Goal: Task Accomplishment & Management: Use online tool/utility

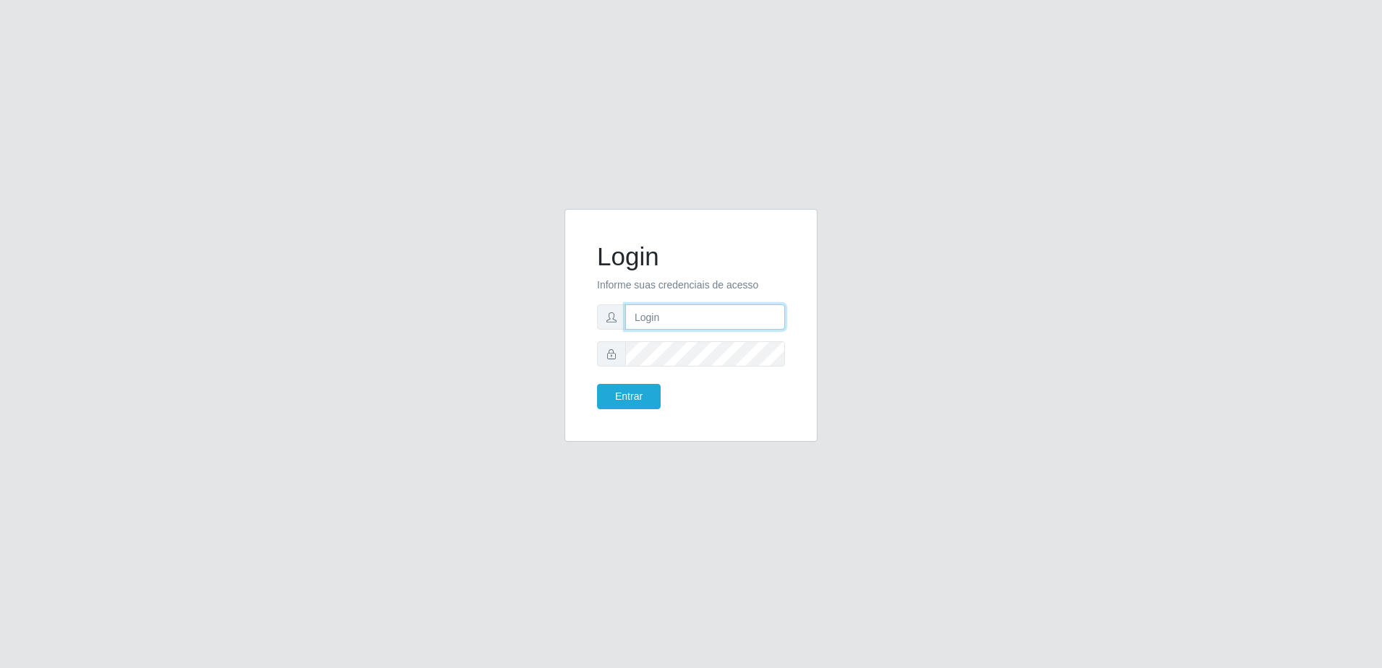
click at [674, 312] on input "text" at bounding box center [705, 316] width 160 height 25
type input "[EMAIL_ADDRESS][PERSON_NAME][DOMAIN_NAME]"
click at [597, 384] on button "Entrar" at bounding box center [629, 396] width 64 height 25
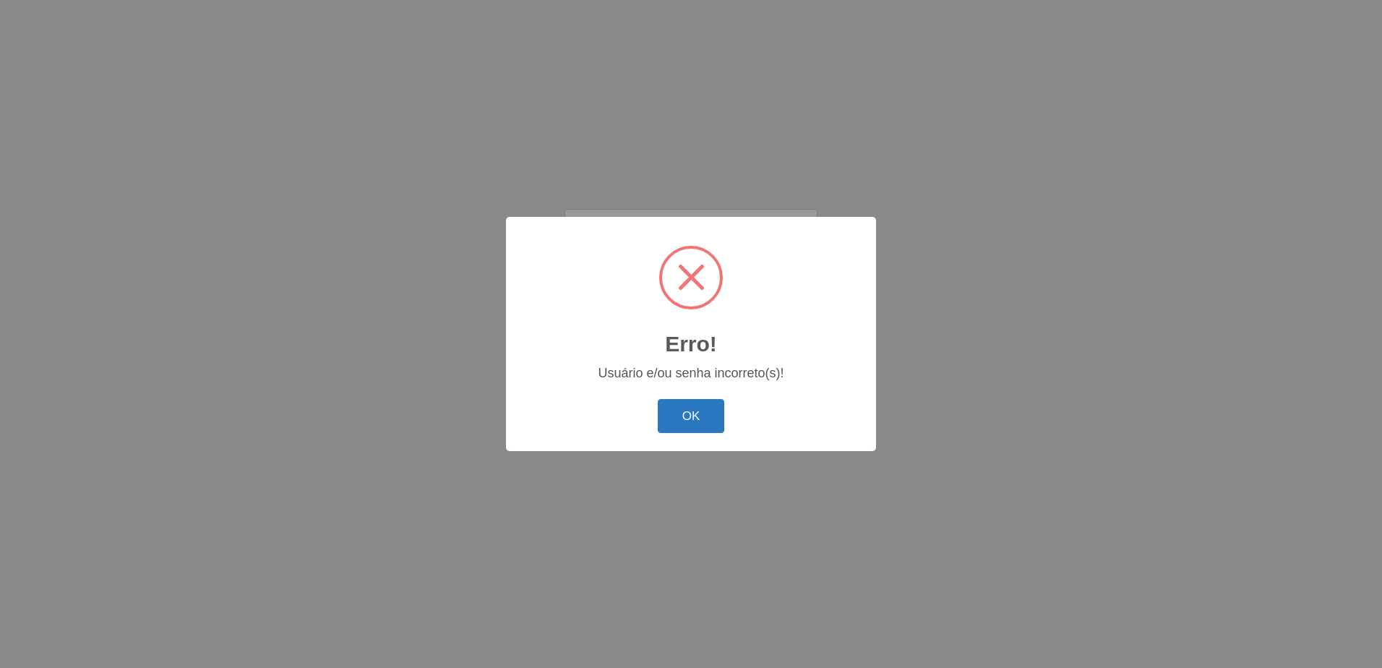
click at [713, 424] on button "OK" at bounding box center [691, 416] width 67 height 34
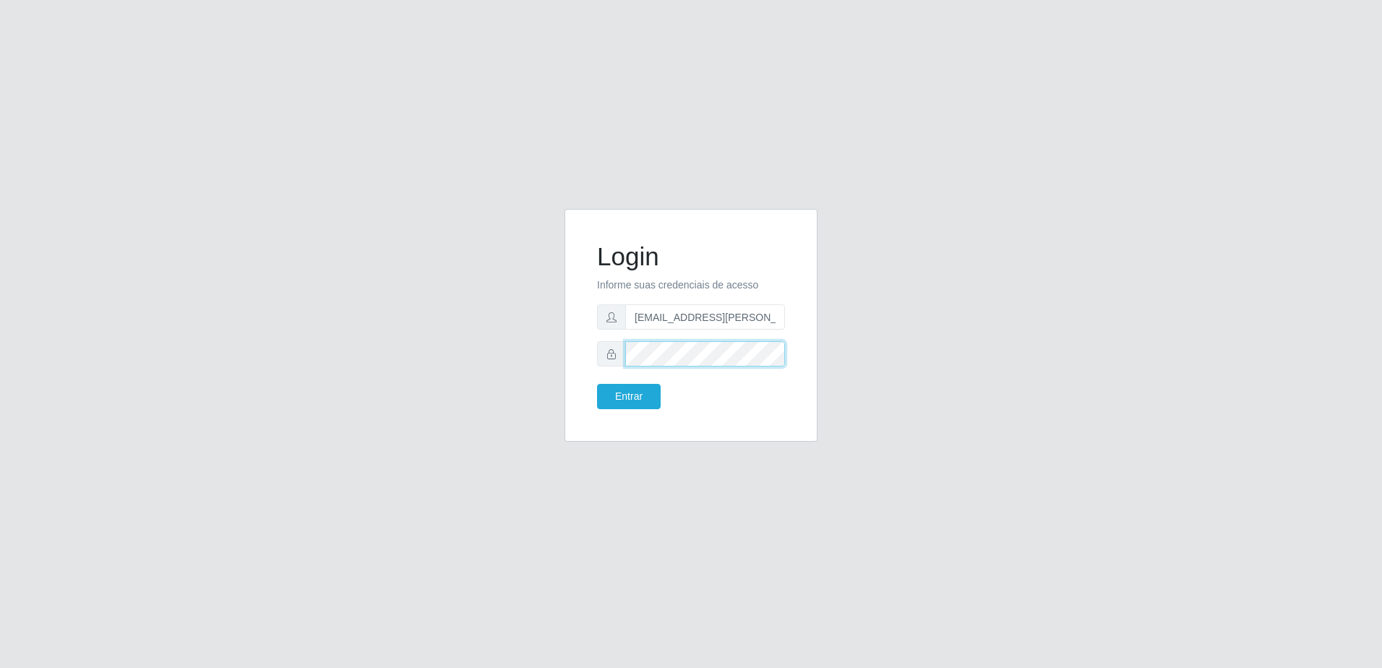
click at [597, 384] on button "Entrar" at bounding box center [629, 396] width 64 height 25
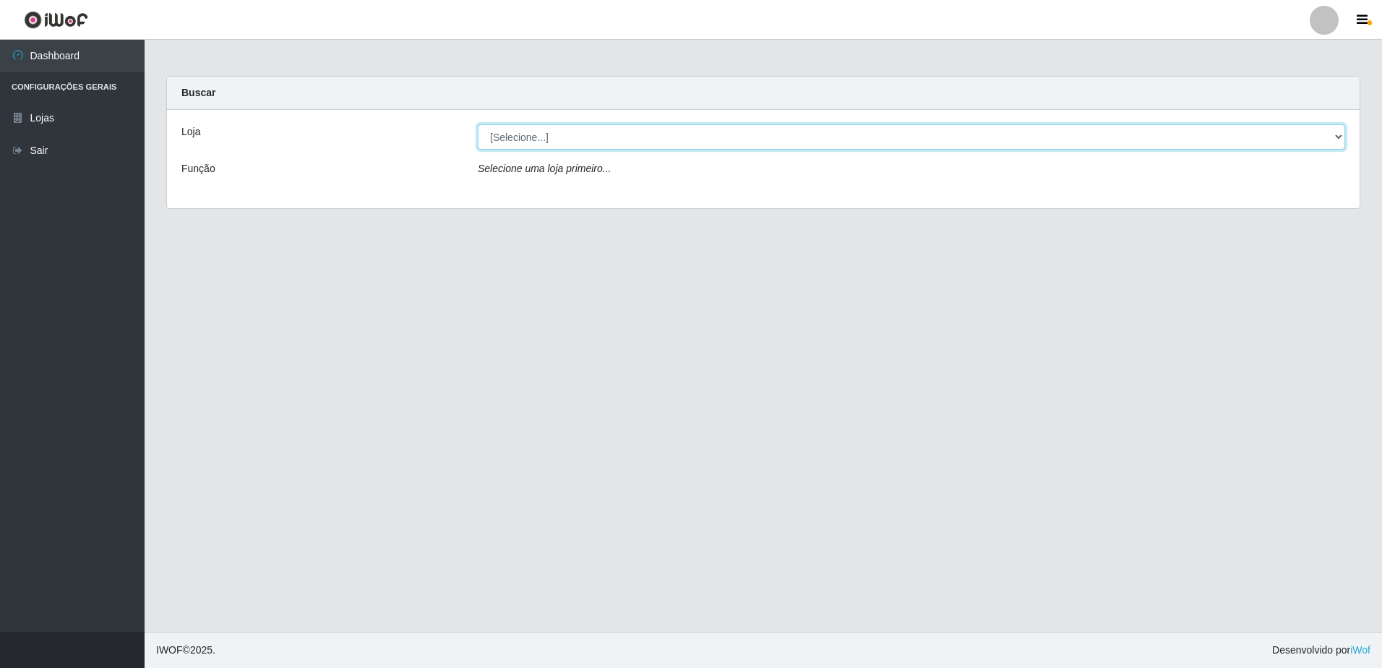
click at [802, 140] on select "[Selecione...] Extrabom - Loja 05 [GEOGRAPHIC_DATA]" at bounding box center [911, 136] width 867 height 25
select select "494"
click at [478, 124] on select "[Selecione...] Extrabom - Loja 05 [GEOGRAPHIC_DATA]" at bounding box center [911, 136] width 867 height 25
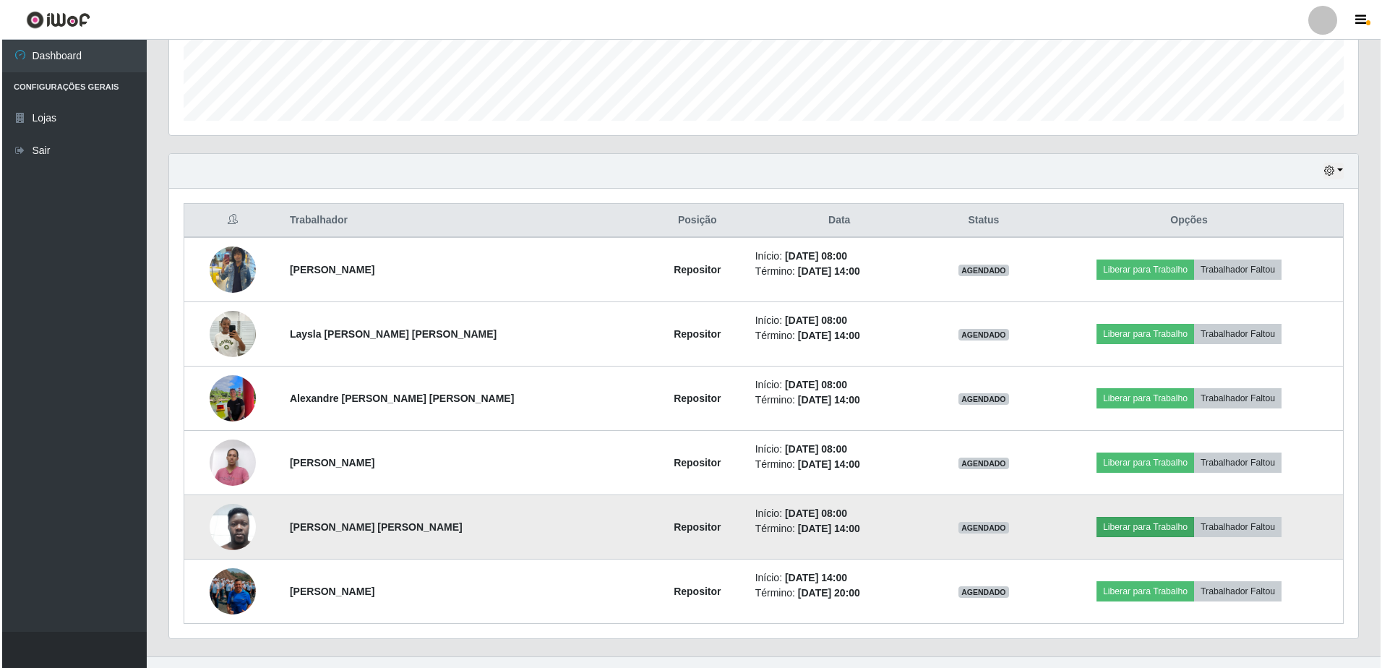
scroll to position [421, 0]
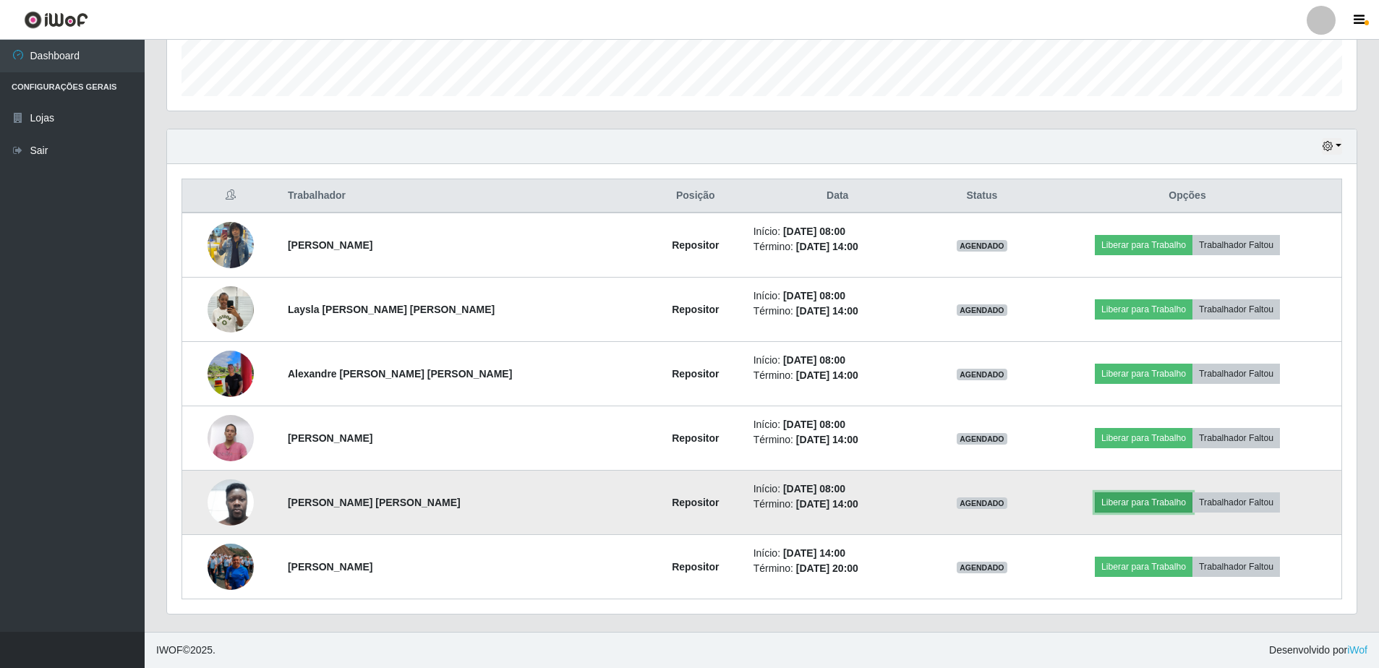
click at [1152, 502] on button "Liberar para Trabalho" at bounding box center [1143, 502] width 98 height 20
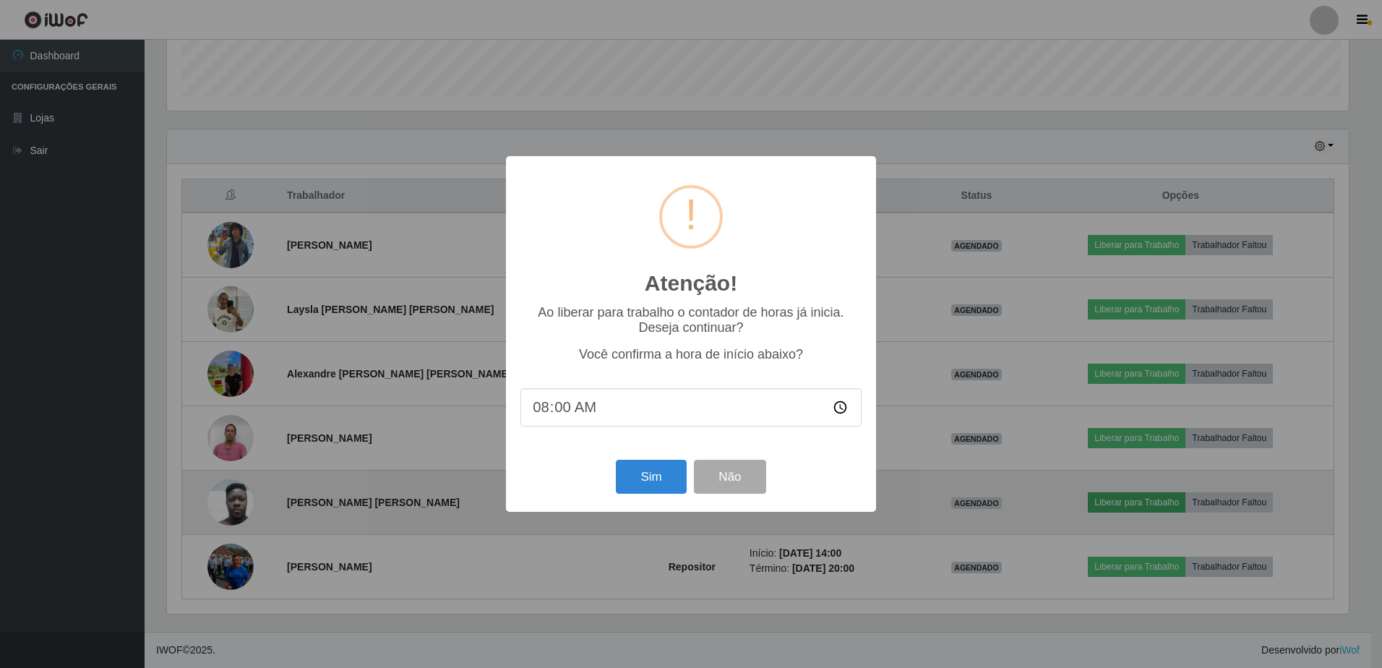
scroll to position [300, 1182]
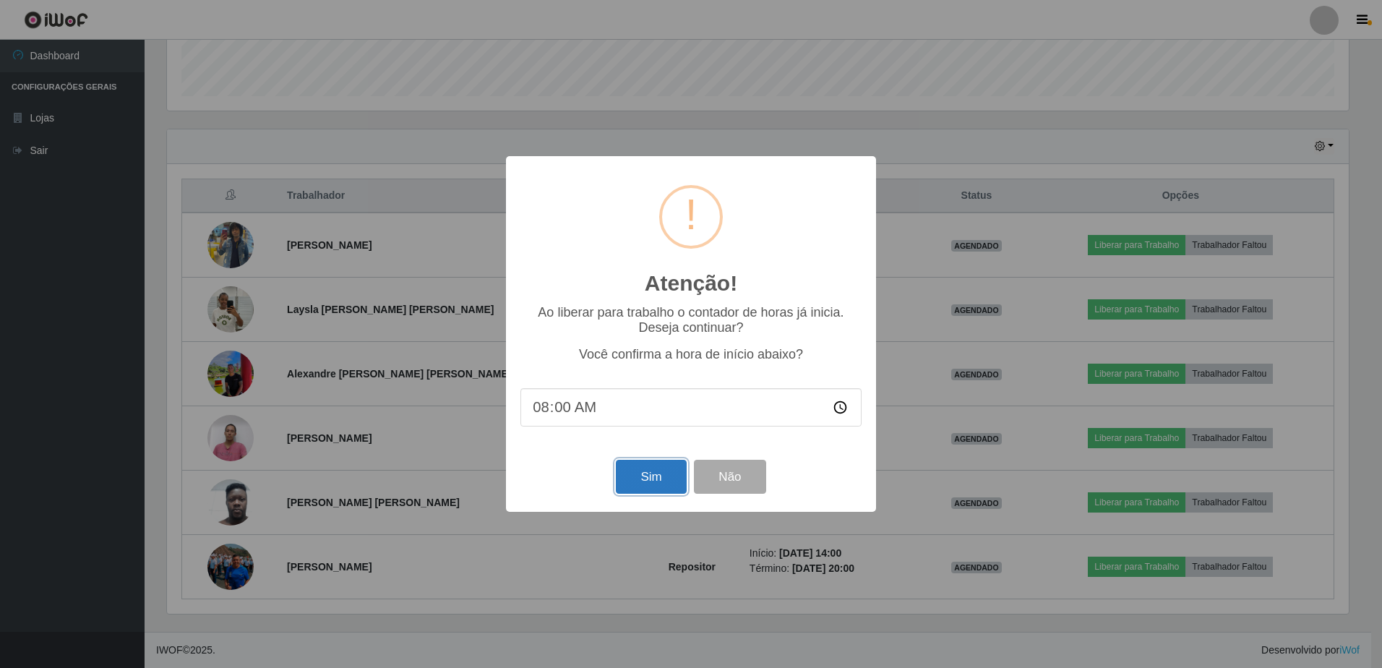
click at [661, 479] on button "Sim" at bounding box center [651, 477] width 70 height 34
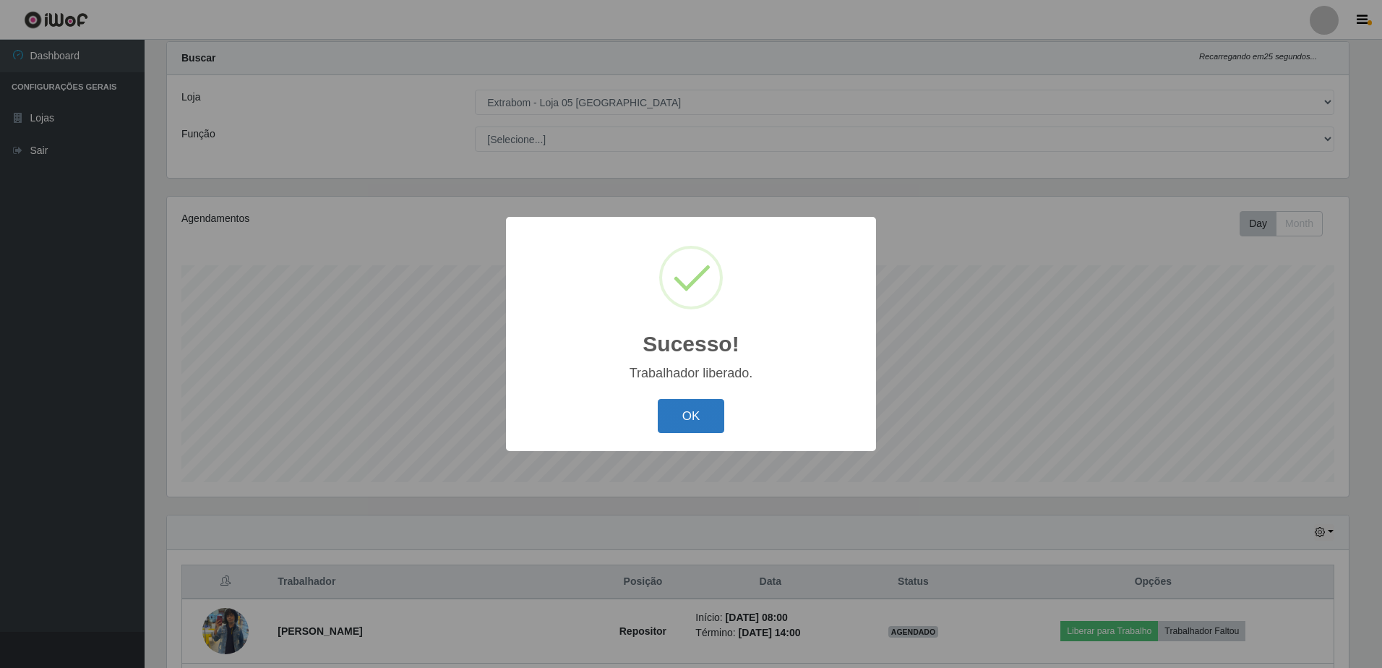
click at [695, 412] on button "OK" at bounding box center [691, 416] width 67 height 34
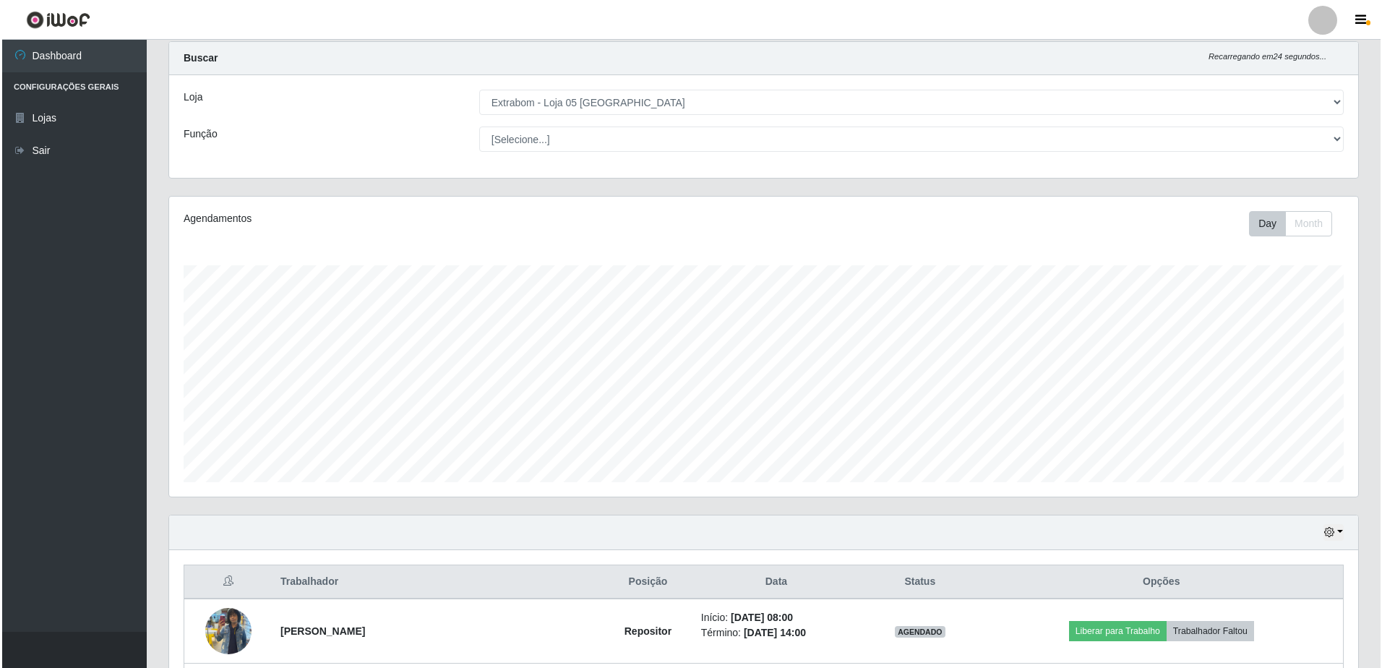
scroll to position [421, 0]
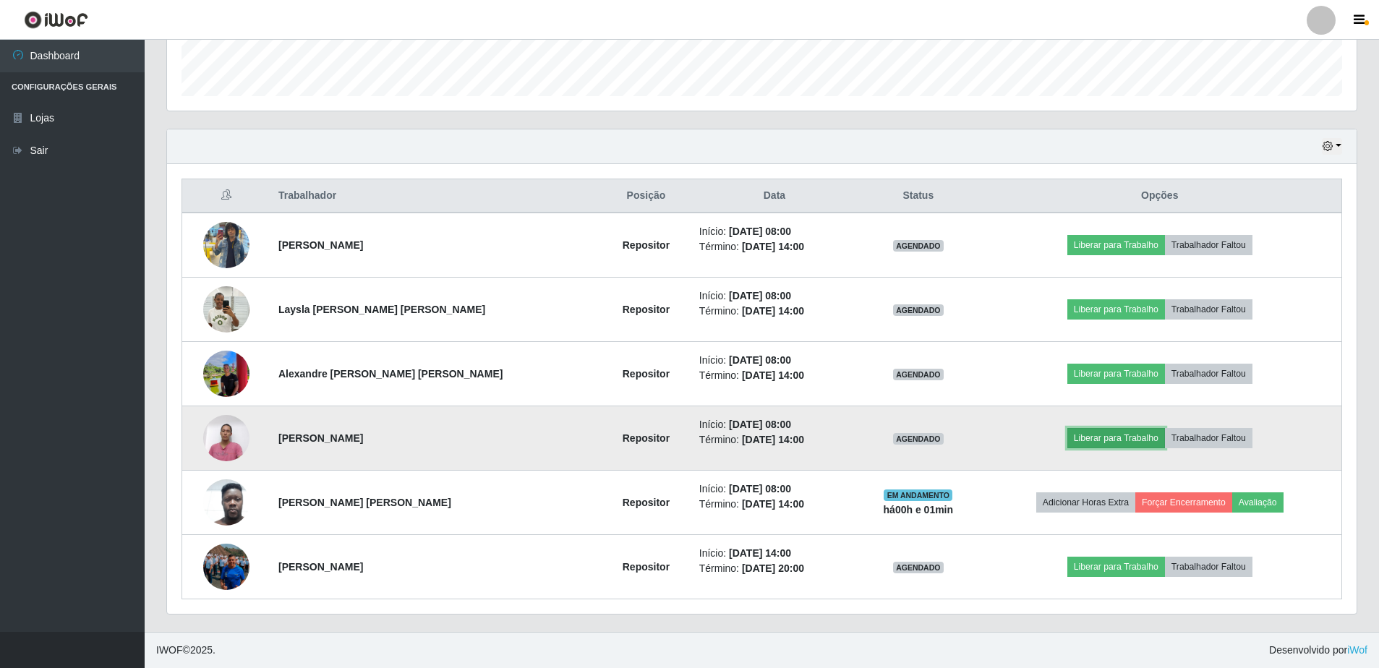
click at [1105, 435] on button "Liberar para Trabalho" at bounding box center [1116, 438] width 98 height 20
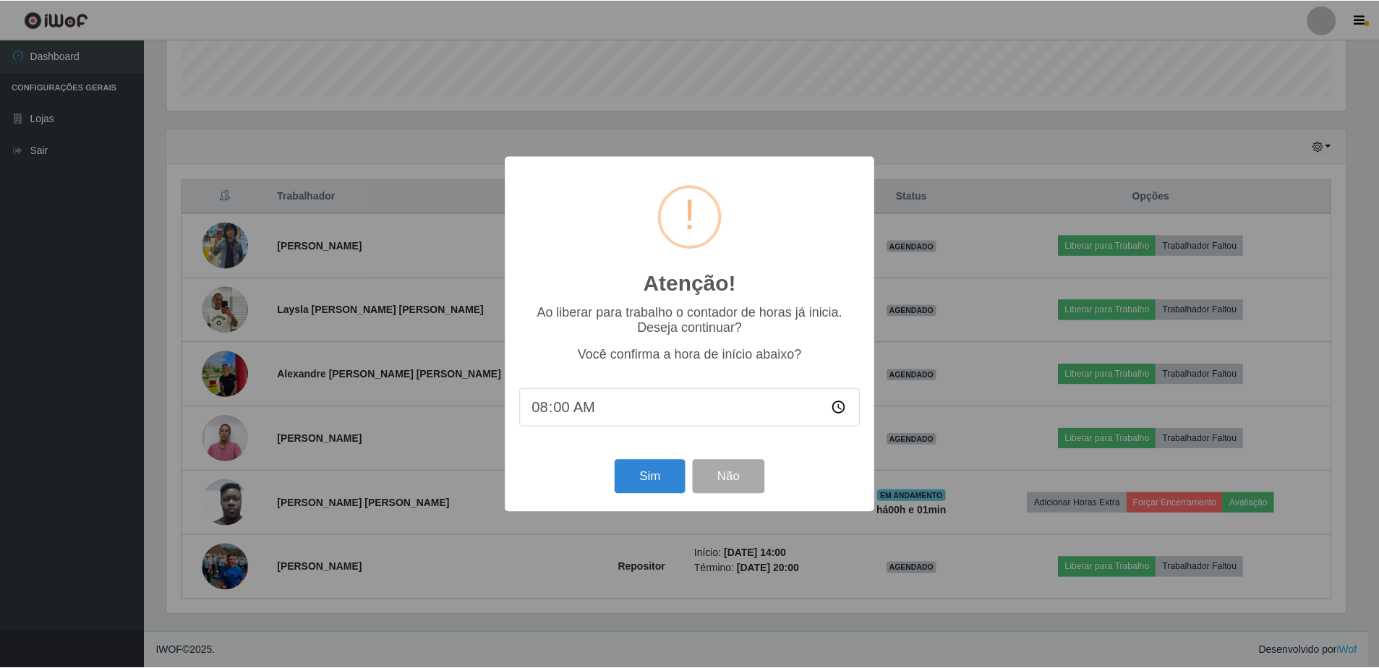
scroll to position [300, 1182]
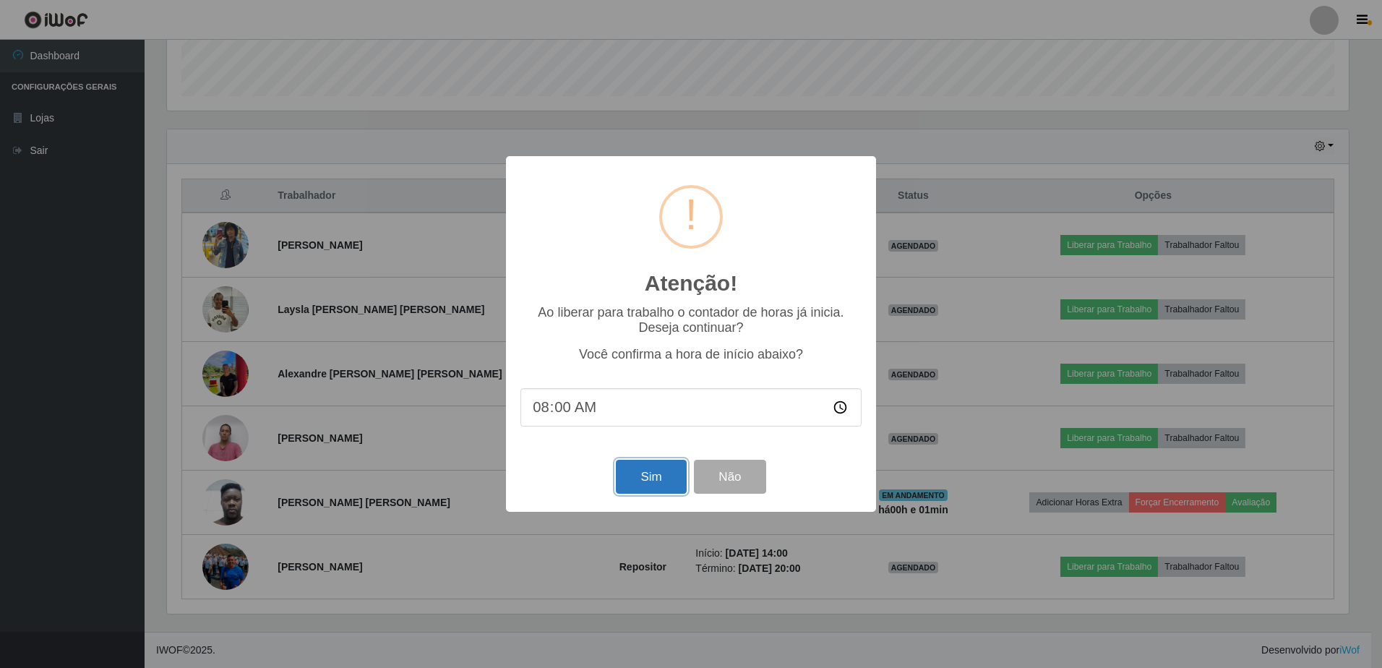
click at [642, 484] on button "Sim" at bounding box center [651, 477] width 70 height 34
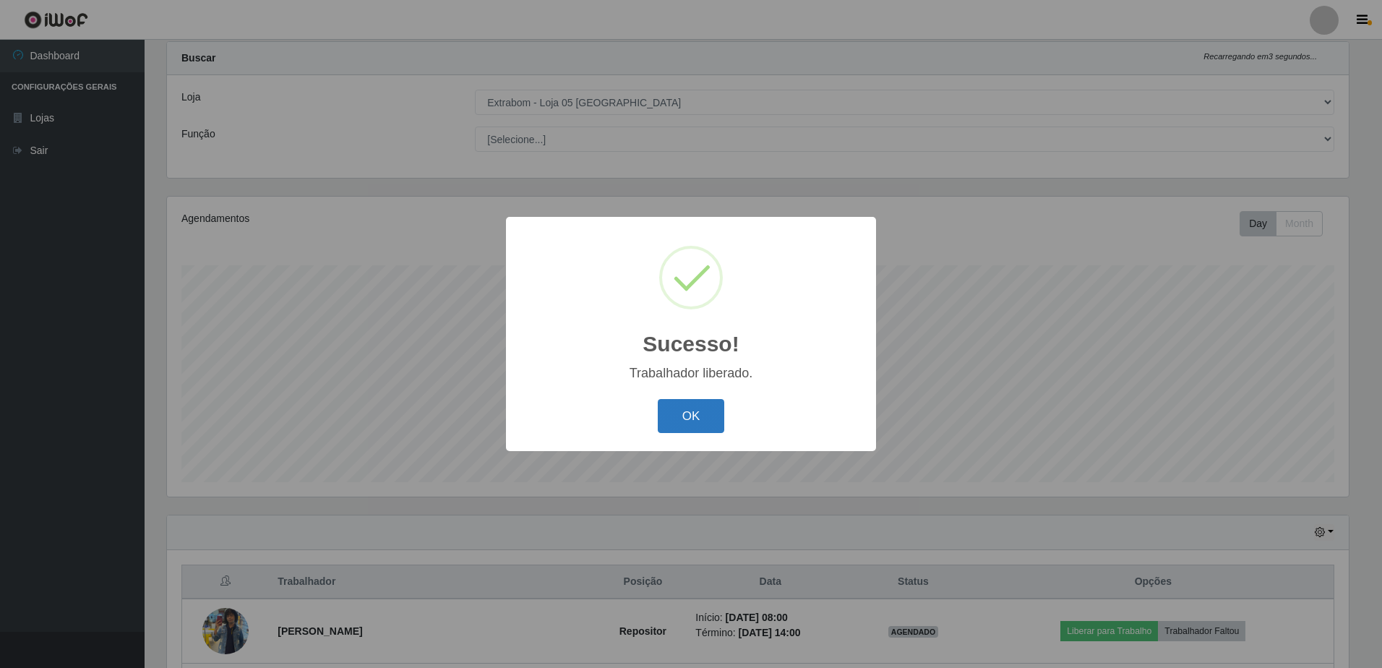
click at [682, 421] on button "OK" at bounding box center [691, 416] width 67 height 34
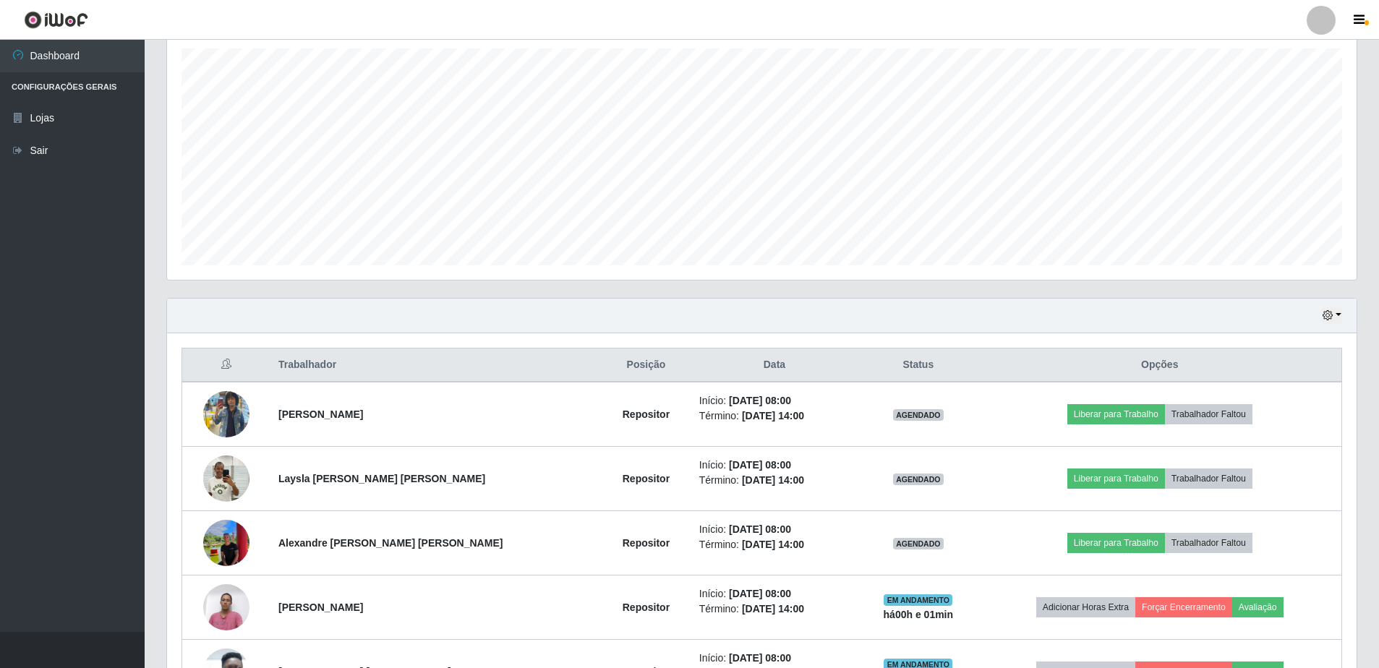
scroll to position [421, 0]
